Goal: Task Accomplishment & Management: Manage account settings

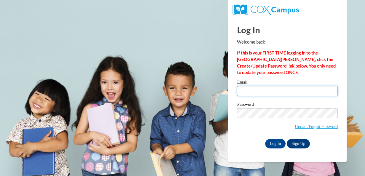
click at [278, 93] on input "Email" at bounding box center [287, 91] width 101 height 10
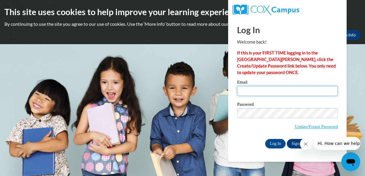
type input "[EMAIL_ADDRESS][DOMAIN_NAME]"
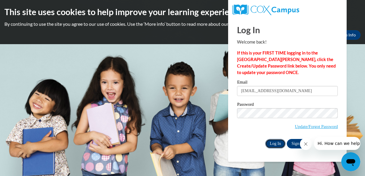
click at [280, 144] on input "Log In" at bounding box center [275, 143] width 21 height 9
